Goal: Navigation & Orientation: Find specific page/section

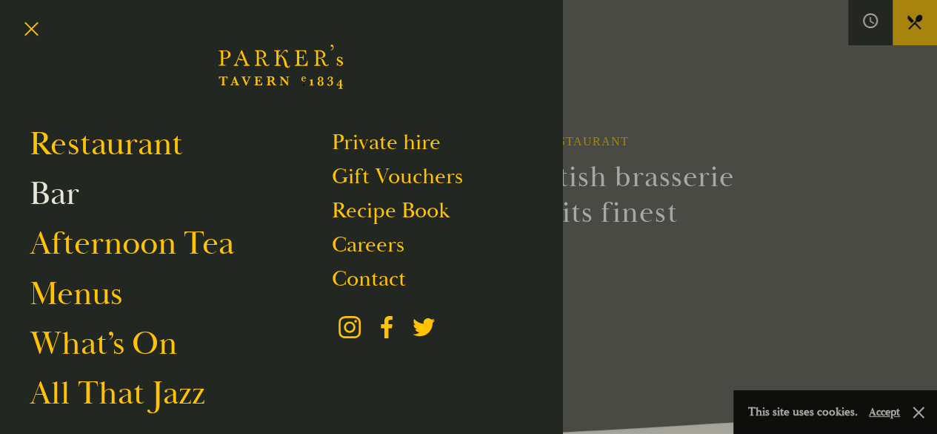
click at [64, 186] on link "Bar" at bounding box center [55, 194] width 50 height 42
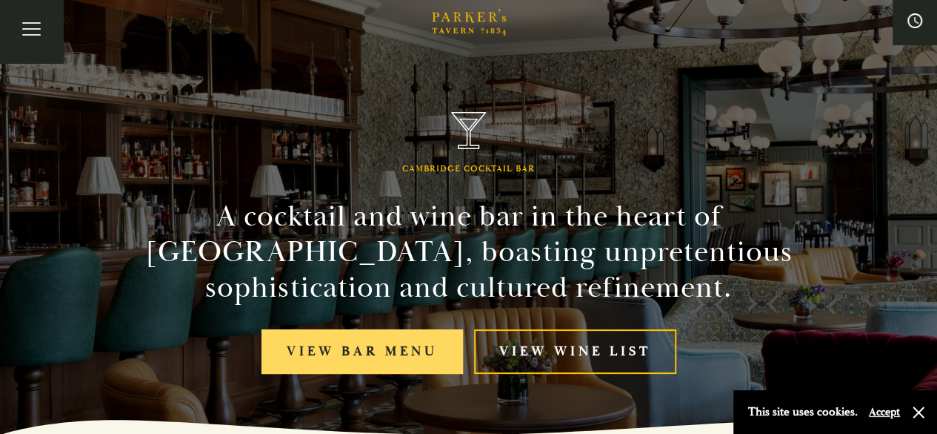
click at [411, 340] on link "View bar menu" at bounding box center [363, 351] width 202 height 45
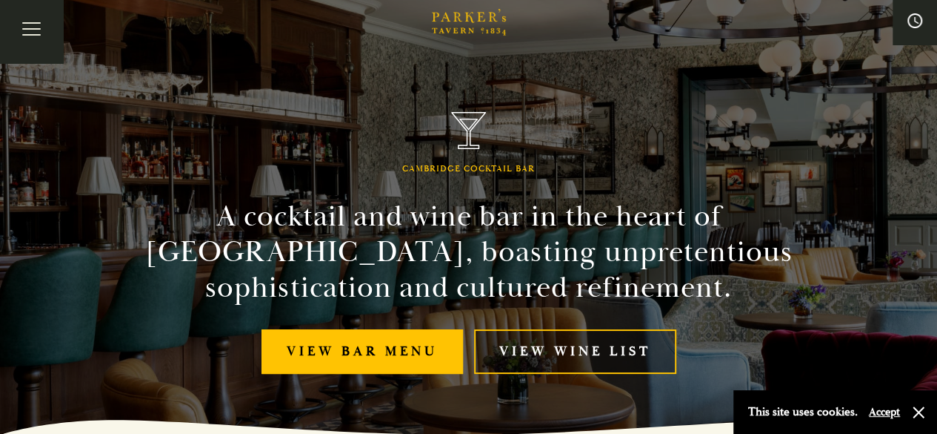
click at [594, 356] on link "View Wine List" at bounding box center [575, 351] width 202 height 45
